Goal: Task Accomplishment & Management: Use online tool/utility

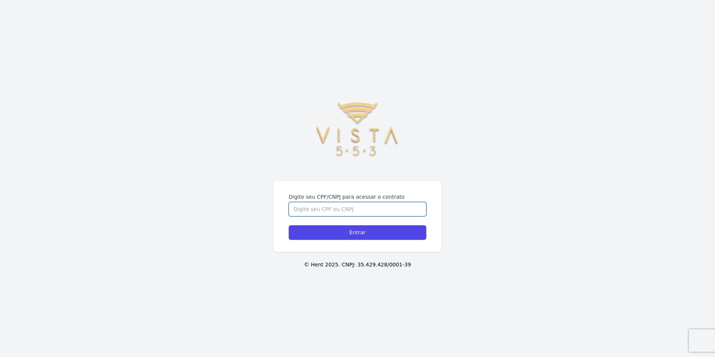
click at [379, 205] on input "Digite seu CPF/CNPJ para acessar o contrato" at bounding box center [358, 209] width 138 height 14
type input "36258837832"
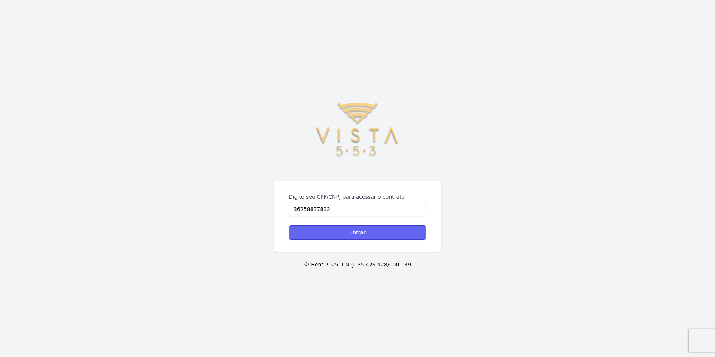
click at [388, 236] on input "Entrar" at bounding box center [358, 232] width 138 height 15
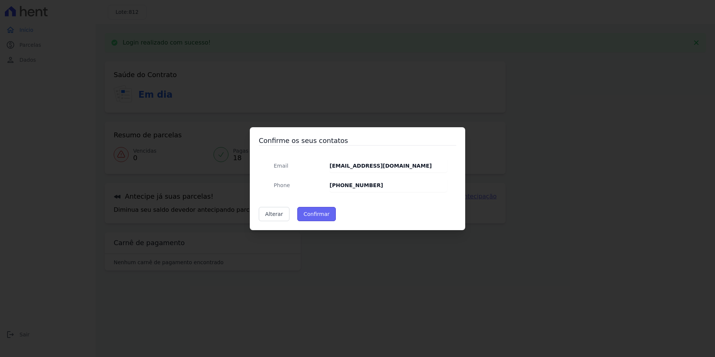
click at [313, 215] on button "Confirmar" at bounding box center [316, 214] width 39 height 14
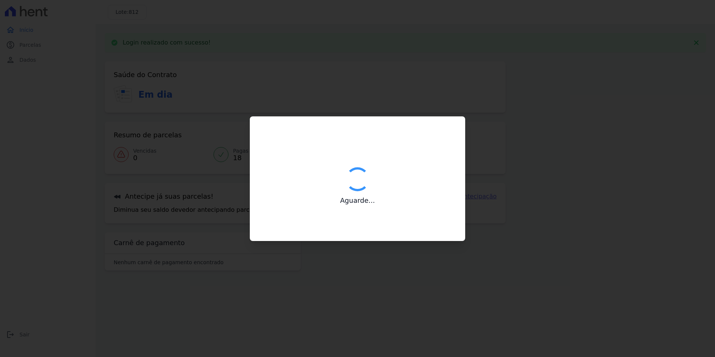
type input "Contatos confirmados com sucesso."
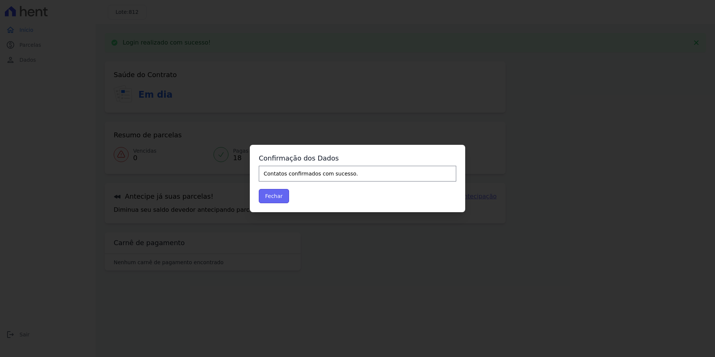
click at [276, 197] on button "Fechar" at bounding box center [274, 196] width 30 height 14
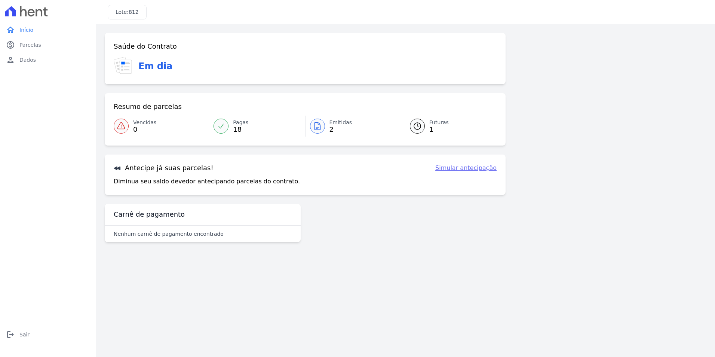
click at [322, 125] on icon at bounding box center [317, 126] width 9 height 9
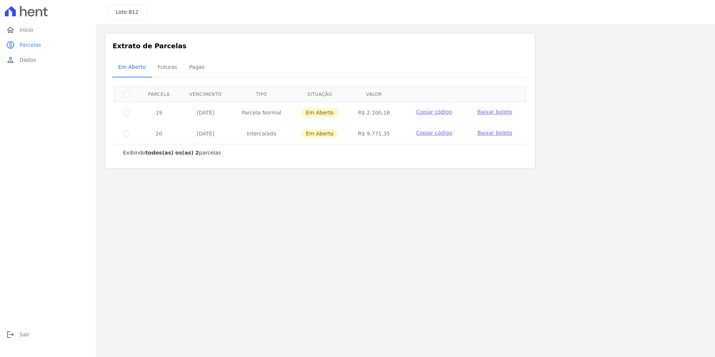
click at [490, 135] on span "Baixar boleto" at bounding box center [495, 133] width 35 height 6
click at [499, 111] on span "Baixar boleto" at bounding box center [495, 112] width 35 height 6
click at [37, 28] on link "home Início" at bounding box center [48, 29] width 90 height 15
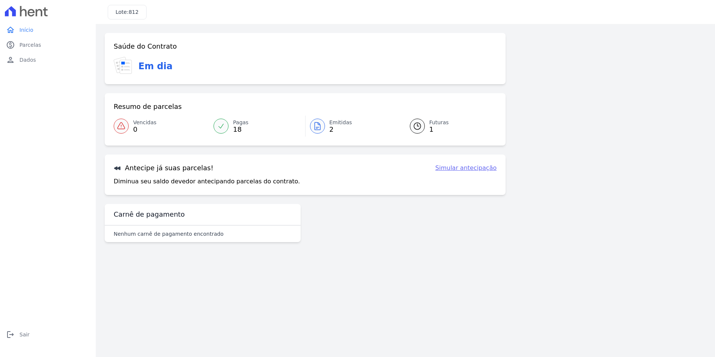
click at [435, 128] on span "1" at bounding box center [438, 129] width 19 height 6
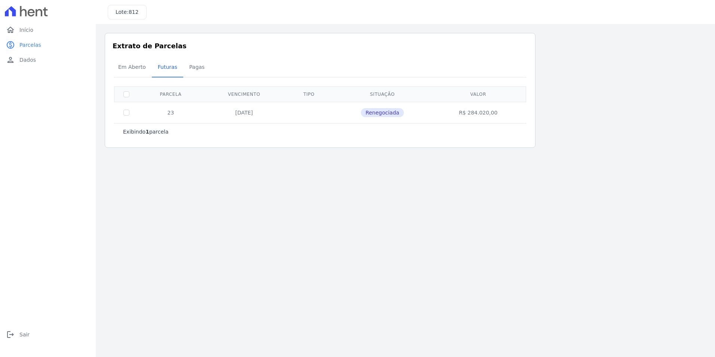
click at [123, 92] on th at bounding box center [126, 93] width 24 height 15
click at [126, 113] on input "checkbox" at bounding box center [126, 113] width 6 height 6
checkbox input "true"
click at [235, 179] on main "Listagem de parcelas Baixar PDF Extrato de Parcelas Em Aberto Futuras Pagas 1 s…" at bounding box center [405, 190] width 619 height 333
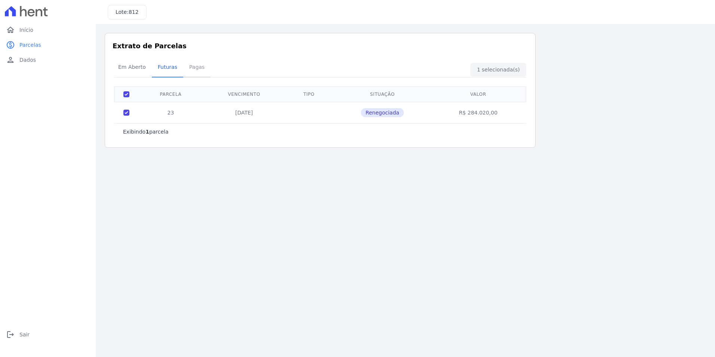
click at [193, 65] on span "Pagas" at bounding box center [197, 66] width 24 height 15
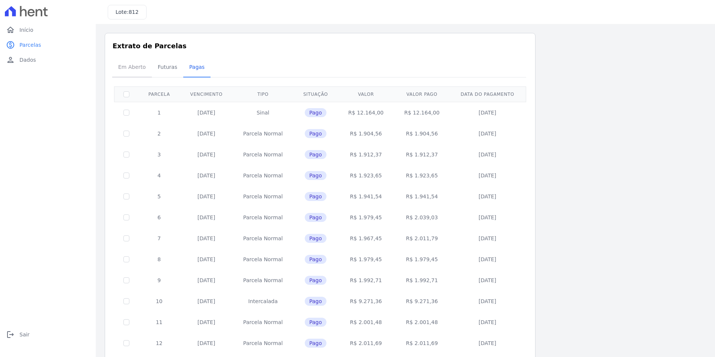
click at [129, 67] on span "Em Aberto" at bounding box center [132, 66] width 37 height 15
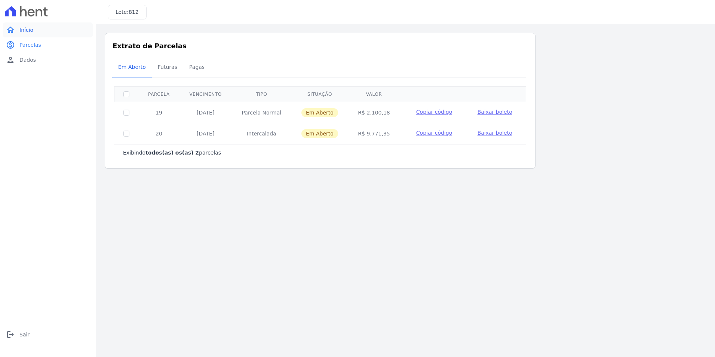
click at [25, 31] on span "Início" at bounding box center [26, 29] width 14 height 7
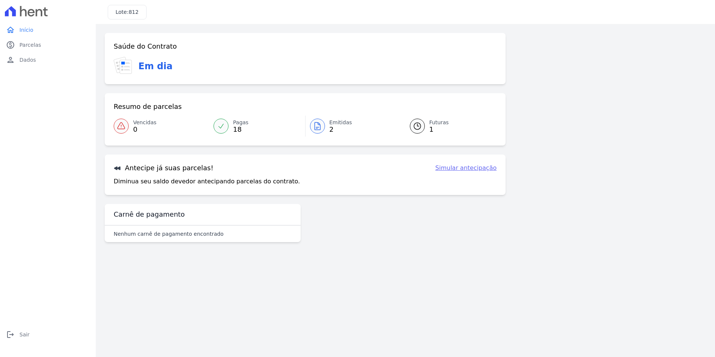
click at [461, 169] on link "Simular antecipação" at bounding box center [465, 167] width 61 height 9
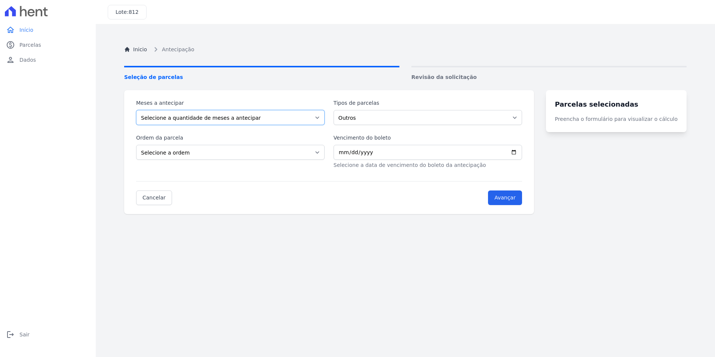
click at [324, 118] on select "Selecione a quantidade de meses a antecipar" at bounding box center [230, 117] width 189 height 15
click at [323, 117] on select "Selecione a quantidade de meses a antecipar" at bounding box center [230, 117] width 189 height 15
click at [320, 150] on select "Selecione a ordem Últimas parcelas Primeiras parcelas" at bounding box center [230, 152] width 189 height 15
select select "ending"
click at [136, 145] on select "Selecione a ordem Últimas parcelas Primeiras parcelas" at bounding box center [230, 152] width 189 height 15
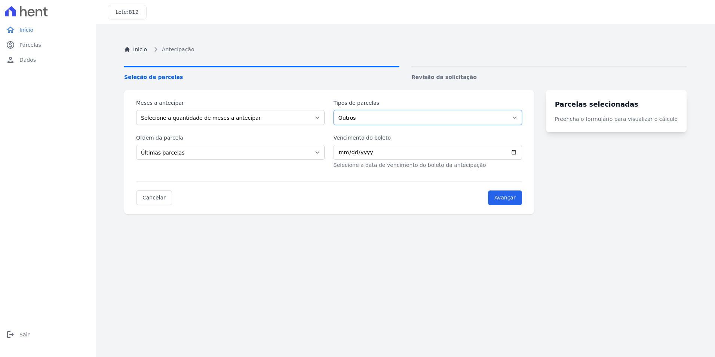
click at [522, 116] on select "Outros" at bounding box center [428, 117] width 189 height 15
click at [437, 152] on input "Vencimento do boleto" at bounding box center [428, 152] width 189 height 15
type input "2025-09-30"
click at [522, 195] on input "Avançar" at bounding box center [505, 197] width 34 height 15
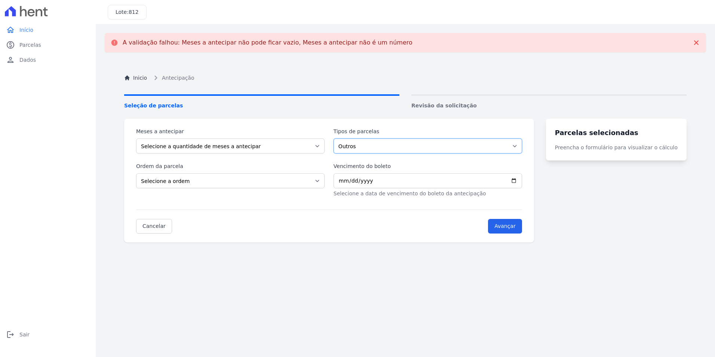
click at [522, 147] on select "Outros" at bounding box center [428, 145] width 189 height 15
click at [338, 138] on select "Outros" at bounding box center [428, 145] width 189 height 15
click at [324, 146] on select "Selecione a quantidade de meses a antecipar" at bounding box center [230, 145] width 189 height 15
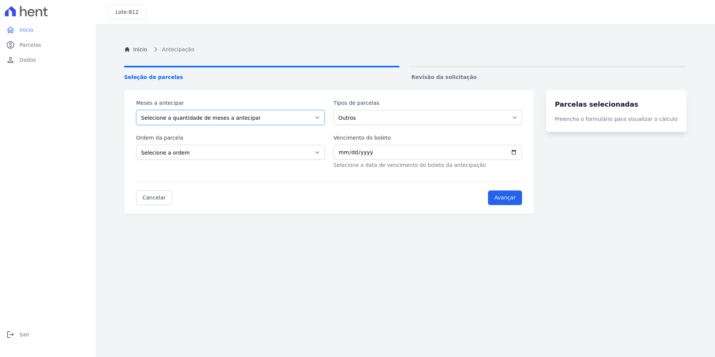
click at [270, 120] on select "Selecione a quantidade de meses a antecipar" at bounding box center [230, 117] width 189 height 15
click at [321, 150] on select "Selecione a ordem Últimas parcelas Primeiras parcelas" at bounding box center [230, 152] width 189 height 15
select select "ending"
click at [136, 145] on select "Selecione a ordem Últimas parcelas Primeiras parcelas" at bounding box center [230, 152] width 189 height 15
click at [522, 200] on input "Avançar" at bounding box center [505, 197] width 34 height 15
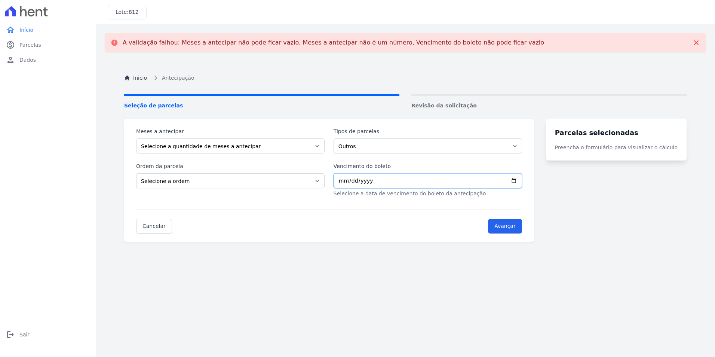
click at [384, 181] on input "Vencimento do boleto" at bounding box center [428, 180] width 189 height 15
type input "2025-09-30"
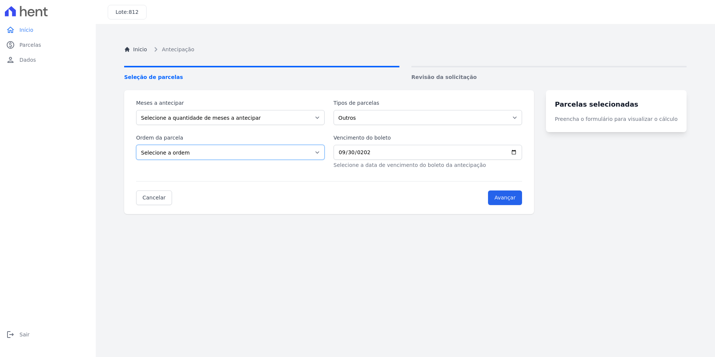
click at [324, 151] on select "Selecione a ordem Últimas parcelas Primeiras parcelas" at bounding box center [230, 152] width 189 height 15
select select "ending"
click at [136, 145] on select "Selecione a ordem Últimas parcelas Primeiras parcelas" at bounding box center [230, 152] width 189 height 15
click at [514, 198] on input "Avançar" at bounding box center [505, 197] width 34 height 15
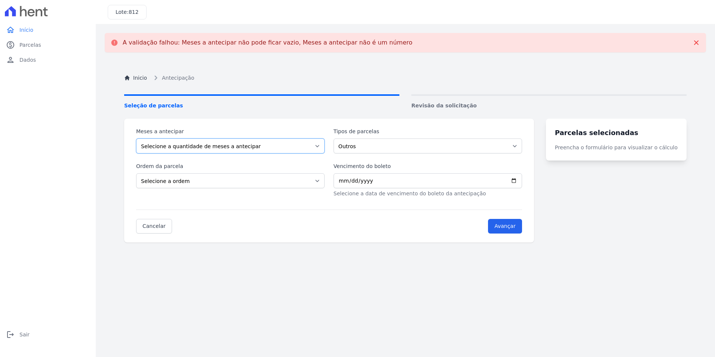
click at [255, 148] on select "Selecione a quantidade de meses a antecipar" at bounding box center [230, 145] width 189 height 15
click at [254, 141] on select "Selecione a quantidade de meses a antecipar" at bounding box center [230, 145] width 189 height 15
click at [319, 147] on select "Selecione a quantidade de meses a antecipar" at bounding box center [230, 145] width 189 height 15
click at [324, 144] on select "Selecione a quantidade de meses a antecipar" at bounding box center [230, 145] width 189 height 15
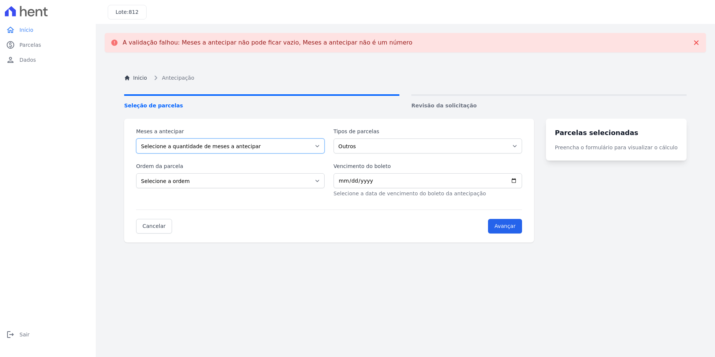
click at [136, 138] on select "Selecione a quantidade de meses a antecipar" at bounding box center [230, 145] width 189 height 15
click at [188, 141] on select "Selecione a quantidade de meses a antecipar" at bounding box center [230, 145] width 189 height 15
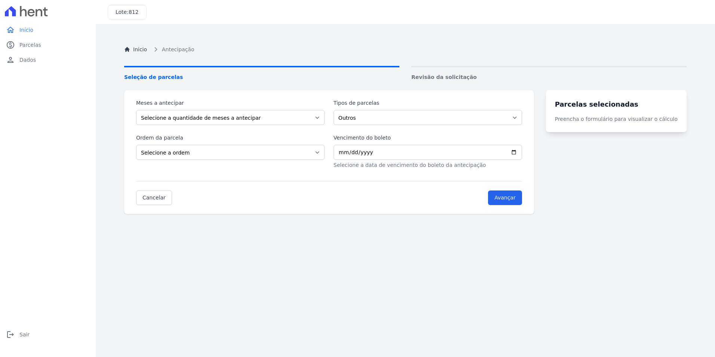
click at [453, 183] on div "Cancelar Avançar" at bounding box center [329, 193] width 386 height 24
click at [154, 196] on link "Cancelar" at bounding box center [154, 197] width 36 height 15
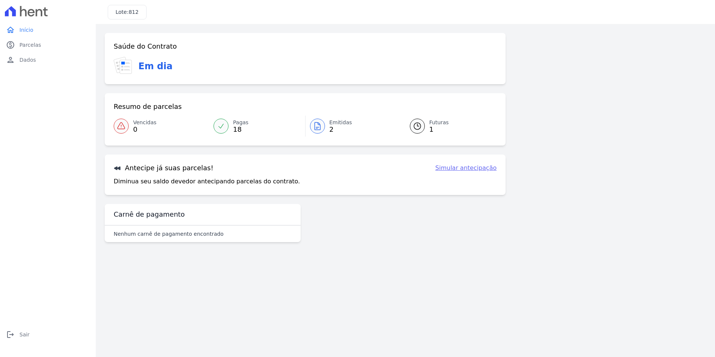
click at [469, 168] on link "Simular antecipação" at bounding box center [465, 167] width 61 height 9
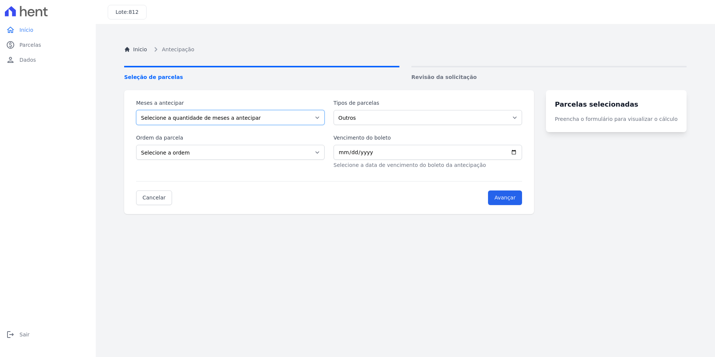
click at [229, 115] on select "Selecione a quantidade de meses a antecipar" at bounding box center [230, 117] width 189 height 15
click at [255, 118] on select "Selecione a quantidade de meses a antecipar" at bounding box center [230, 117] width 189 height 15
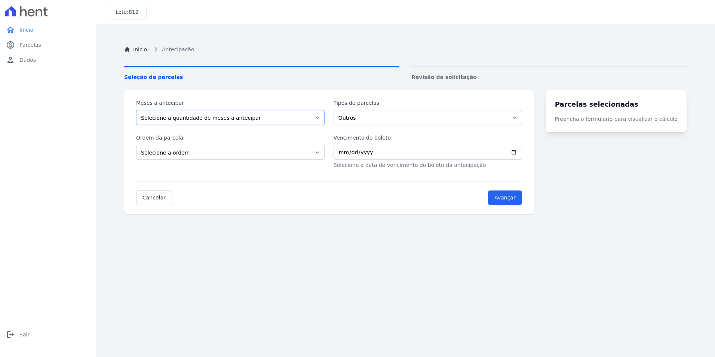
click at [136, 110] on select "Selecione a quantidade de meses a antecipar" at bounding box center [230, 117] width 189 height 15
click at [322, 117] on select "Selecione a quantidade de meses a antecipar" at bounding box center [230, 117] width 189 height 15
click at [136, 110] on select "Selecione a quantidade de meses a antecipar" at bounding box center [230, 117] width 189 height 15
click at [323, 153] on select "Selecione a ordem Últimas parcelas Primeiras parcelas" at bounding box center [230, 152] width 189 height 15
select select "ending"
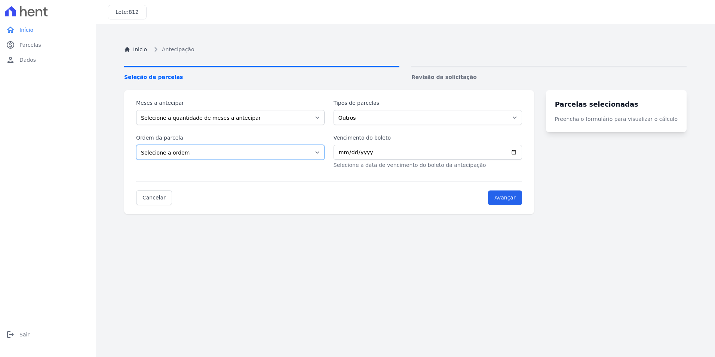
click at [136, 145] on select "Selecione a ordem Últimas parcelas Primeiras parcelas" at bounding box center [230, 152] width 189 height 15
click at [383, 115] on select "Outros" at bounding box center [428, 117] width 189 height 15
click at [388, 151] on input "Vencimento do boleto" at bounding box center [428, 152] width 189 height 15
type input "2025-09-30"
click at [522, 195] on input "Avançar" at bounding box center [505, 197] width 34 height 15
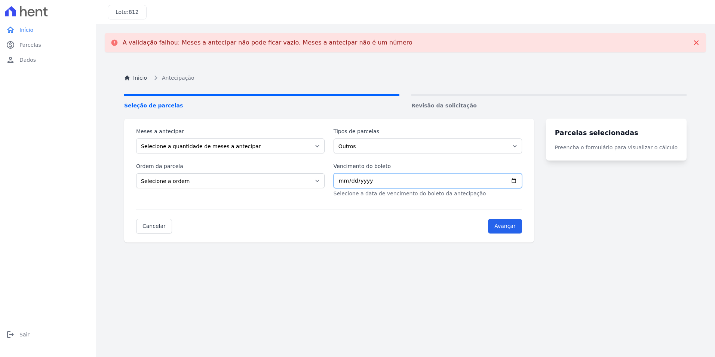
click at [391, 178] on input "Vencimento do boleto" at bounding box center [428, 180] width 189 height 15
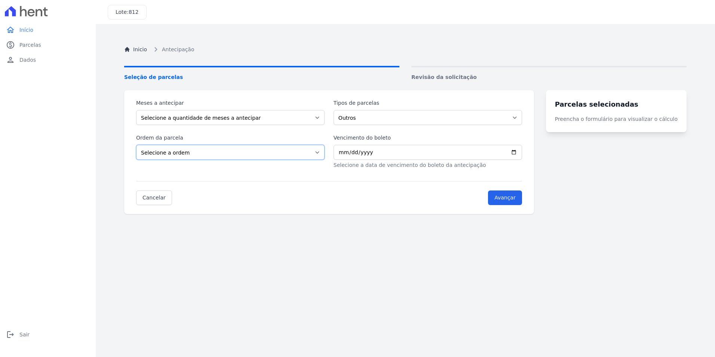
click at [265, 153] on select "Selecione a ordem Últimas parcelas Primeiras parcelas" at bounding box center [230, 152] width 189 height 15
select select "beginning"
click at [136, 145] on select "Selecione a ordem Últimas parcelas Primeiras parcelas" at bounding box center [230, 152] width 189 height 15
click at [385, 152] on input "Vencimento do boleto" at bounding box center [428, 152] width 189 height 15
click at [359, 154] on input "Vencimento do boleto" at bounding box center [428, 152] width 189 height 15
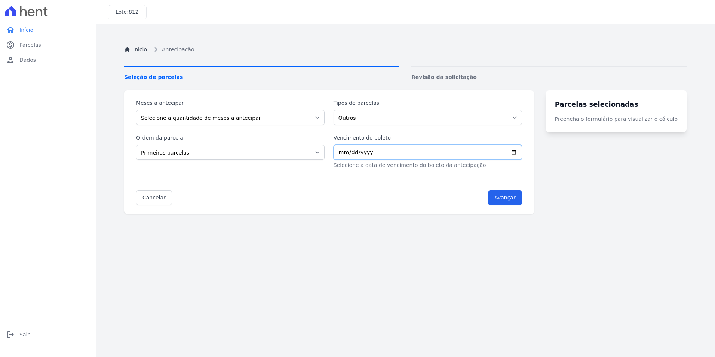
click at [356, 150] on input "Vencimento do boleto" at bounding box center [428, 152] width 189 height 15
type input "2025-09-30"
click at [511, 200] on input "Avançar" at bounding box center [505, 197] width 34 height 15
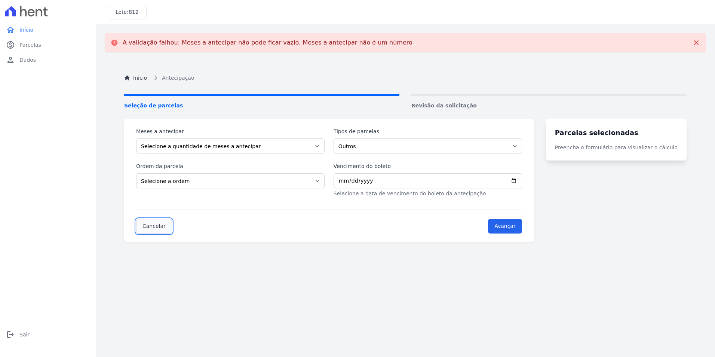
click at [151, 226] on link "Cancelar" at bounding box center [154, 226] width 36 height 15
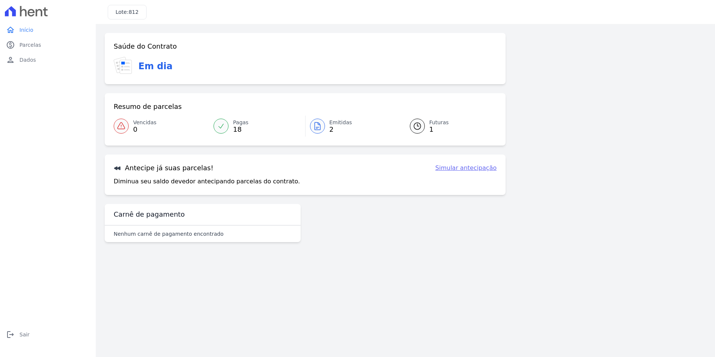
click at [339, 123] on span "Emitidas" at bounding box center [341, 123] width 23 height 8
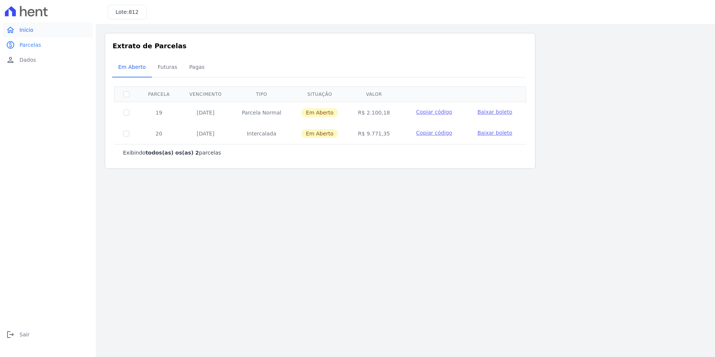
click at [30, 25] on link "home Início" at bounding box center [48, 29] width 90 height 15
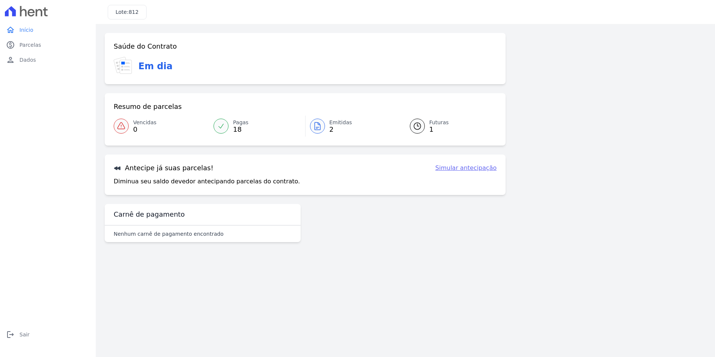
click at [487, 171] on link "Simular antecipação" at bounding box center [465, 167] width 61 height 9
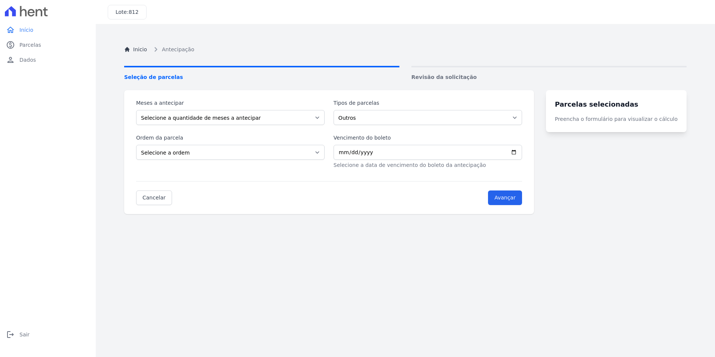
click at [627, 113] on div "Parcelas selecionadas Preencha o formulário para visualizar o cálculo" at bounding box center [616, 111] width 141 height 42
click at [522, 117] on select "Outros" at bounding box center [428, 117] width 189 height 15
click at [522, 151] on input "Vencimento do boleto" at bounding box center [428, 152] width 189 height 15
type input "2025-09-30"
click at [227, 154] on select "Selecione a ordem Últimas parcelas Primeiras parcelas" at bounding box center [230, 152] width 189 height 15
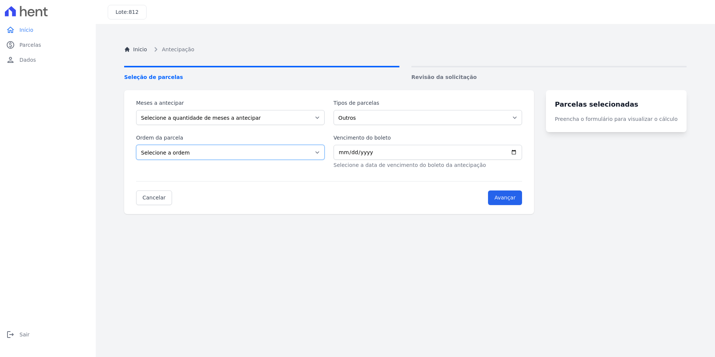
select select "ending"
click at [136, 145] on select "Selecione a ordem Últimas parcelas Primeiras parcelas" at bounding box center [230, 152] width 189 height 15
click at [280, 117] on select "Selecione a quantidade de meses a antecipar" at bounding box center [230, 117] width 189 height 15
click at [136, 110] on select "Selecione a quantidade de meses a antecipar" at bounding box center [230, 117] width 189 height 15
click at [522, 195] on input "Avançar" at bounding box center [505, 197] width 34 height 15
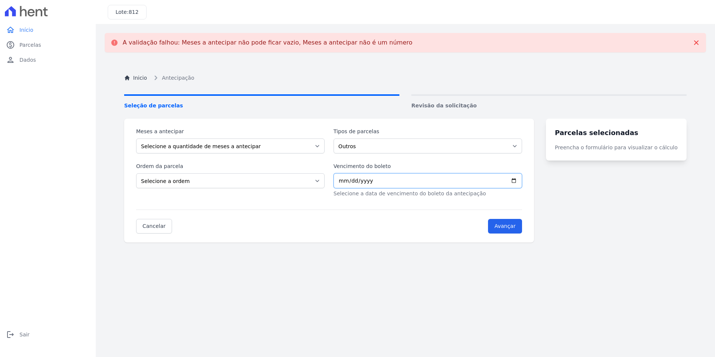
click at [522, 177] on input "Vencimento do boleto" at bounding box center [428, 180] width 189 height 15
click at [522, 181] on input "Vencimento do boleto" at bounding box center [428, 180] width 189 height 15
type input "2025-09-30"
click at [517, 226] on input "Avançar" at bounding box center [505, 226] width 34 height 15
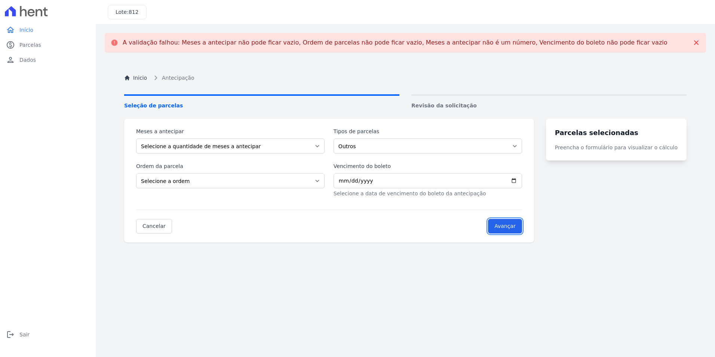
click at [517, 226] on input "Avançar" at bounding box center [505, 226] width 34 height 15
click at [274, 179] on select "Selecione a ordem Últimas parcelas Primeiras parcelas" at bounding box center [230, 180] width 189 height 15
select select "ending"
click at [136, 173] on select "Selecione a ordem Últimas parcelas Primeiras parcelas" at bounding box center [230, 180] width 189 height 15
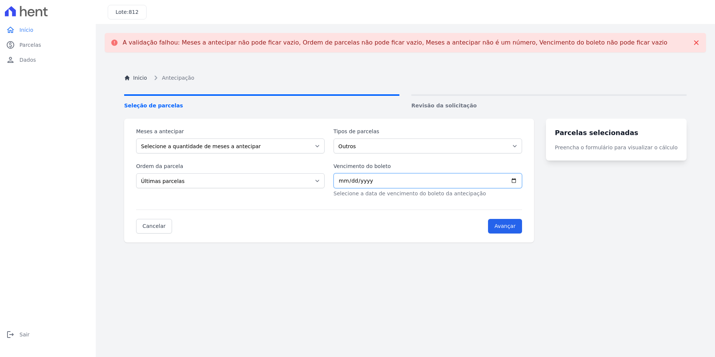
click at [402, 181] on input "Vencimento do boleto" at bounding box center [428, 180] width 189 height 15
click at [522, 180] on input "Vencimento do boleto" at bounding box center [428, 180] width 189 height 15
type input "2025-09-30"
click at [510, 228] on input "Avançar" at bounding box center [505, 226] width 34 height 15
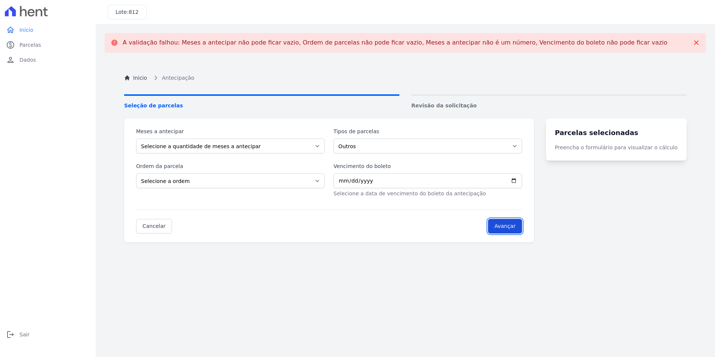
click at [510, 228] on input "Avançar" at bounding box center [505, 226] width 34 height 15
click at [522, 180] on input "Vencimento do boleto" at bounding box center [428, 180] width 189 height 15
type input "2025-09-30"
click at [517, 225] on input "Avançar" at bounding box center [505, 226] width 34 height 15
click at [322, 179] on select "Selecione a ordem Últimas parcelas Primeiras parcelas" at bounding box center [230, 180] width 189 height 15
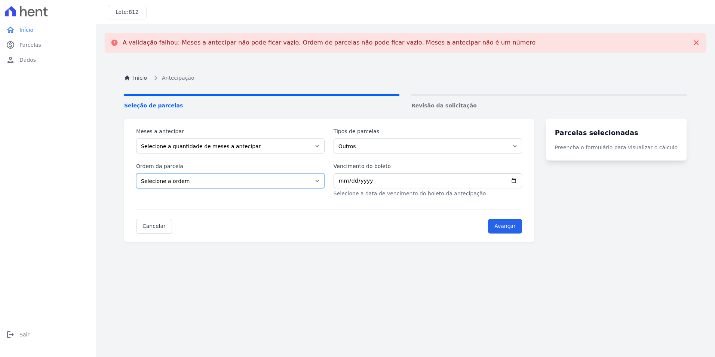
select select "ending"
click at [136, 173] on select "Selecione a ordem Últimas parcelas Primeiras parcelas" at bounding box center [230, 180] width 189 height 15
click at [522, 180] on input "Vencimento do boleto" at bounding box center [428, 180] width 189 height 15
type input "2025-09-30"
click at [517, 227] on input "Avançar" at bounding box center [505, 226] width 34 height 15
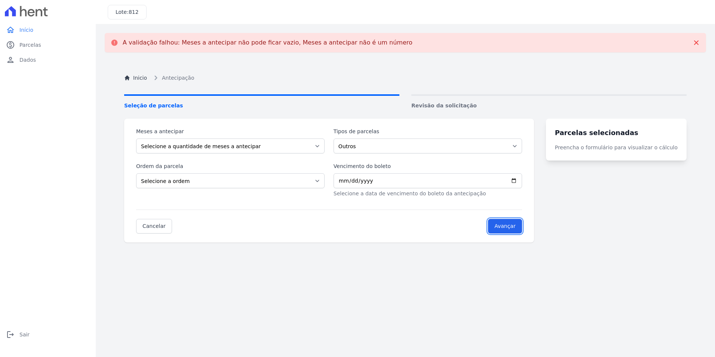
click at [517, 227] on input "Avançar" at bounding box center [505, 226] width 34 height 15
